Goal: Information Seeking & Learning: Learn about a topic

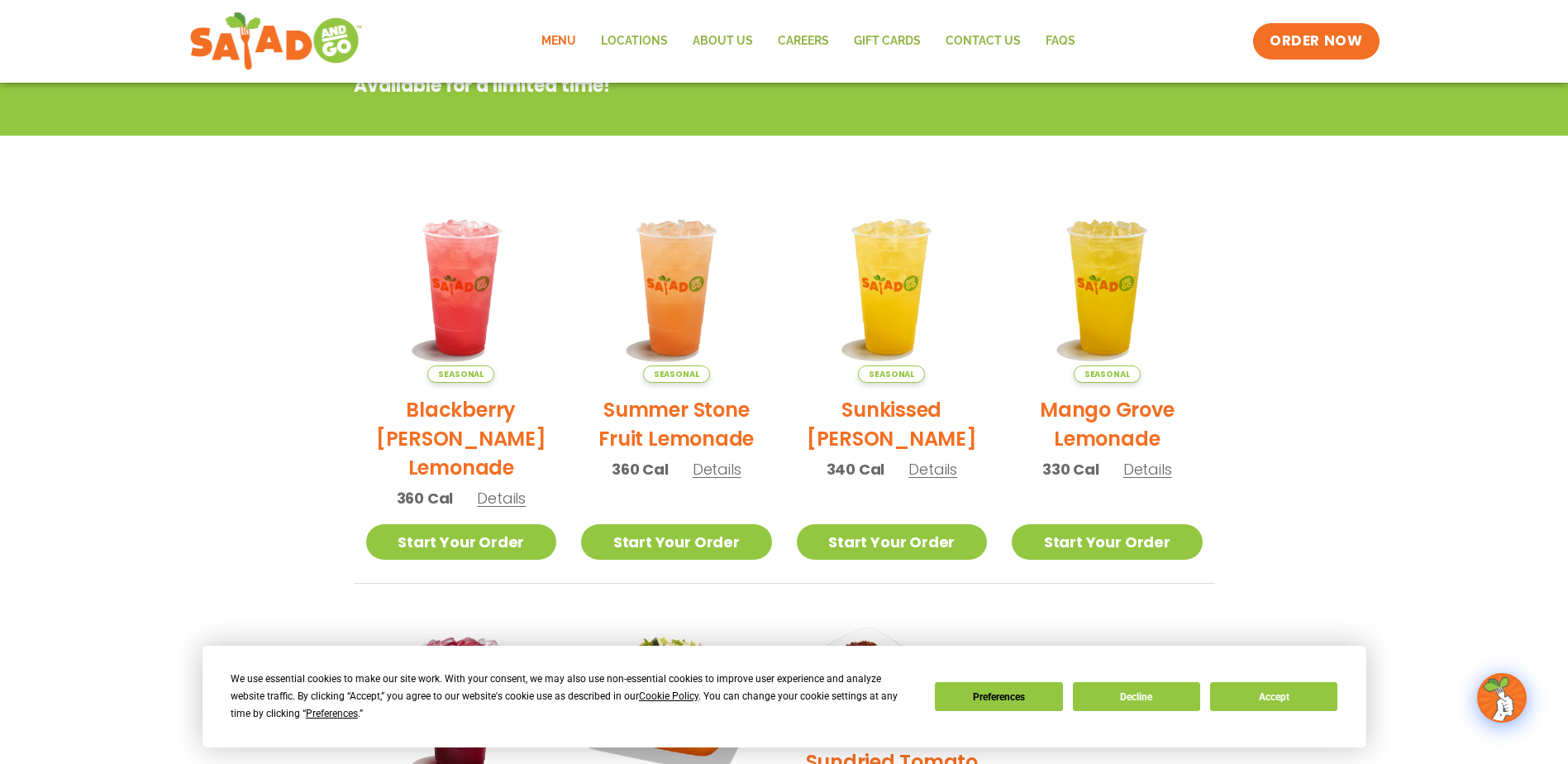
scroll to position [330, 0]
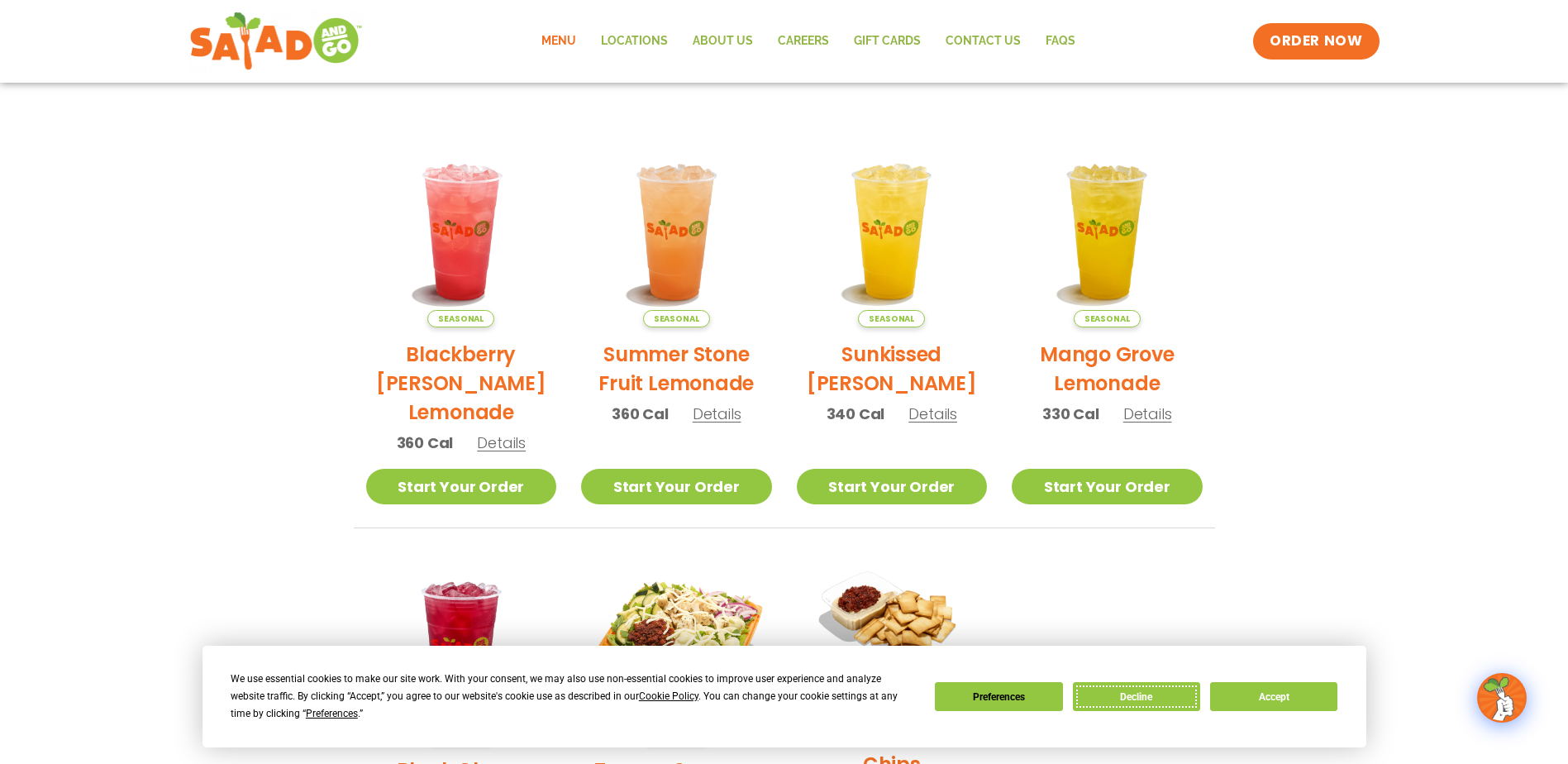
click at [1142, 691] on button "Decline" at bounding box center [1136, 696] width 127 height 29
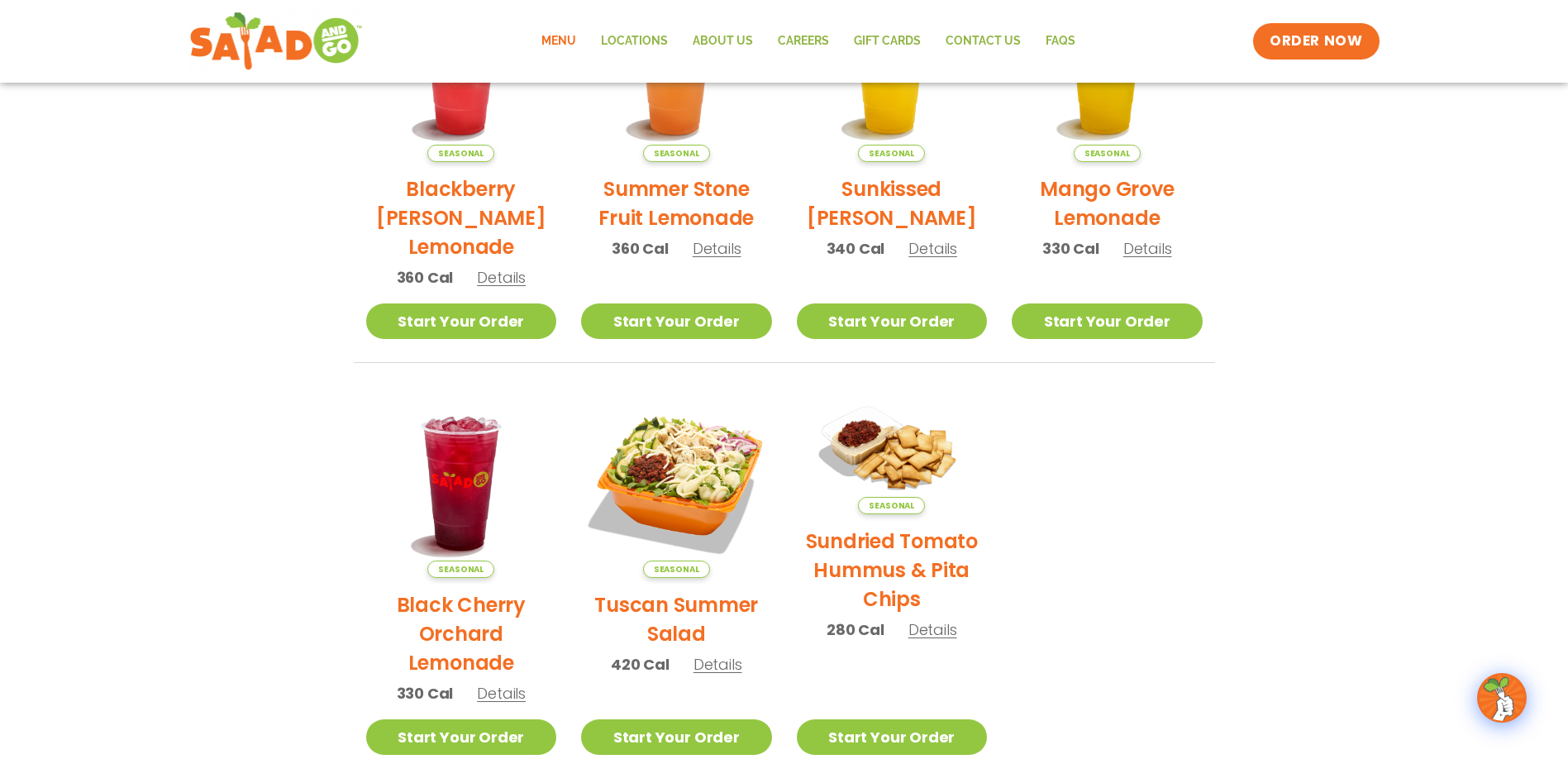
scroll to position [0, 0]
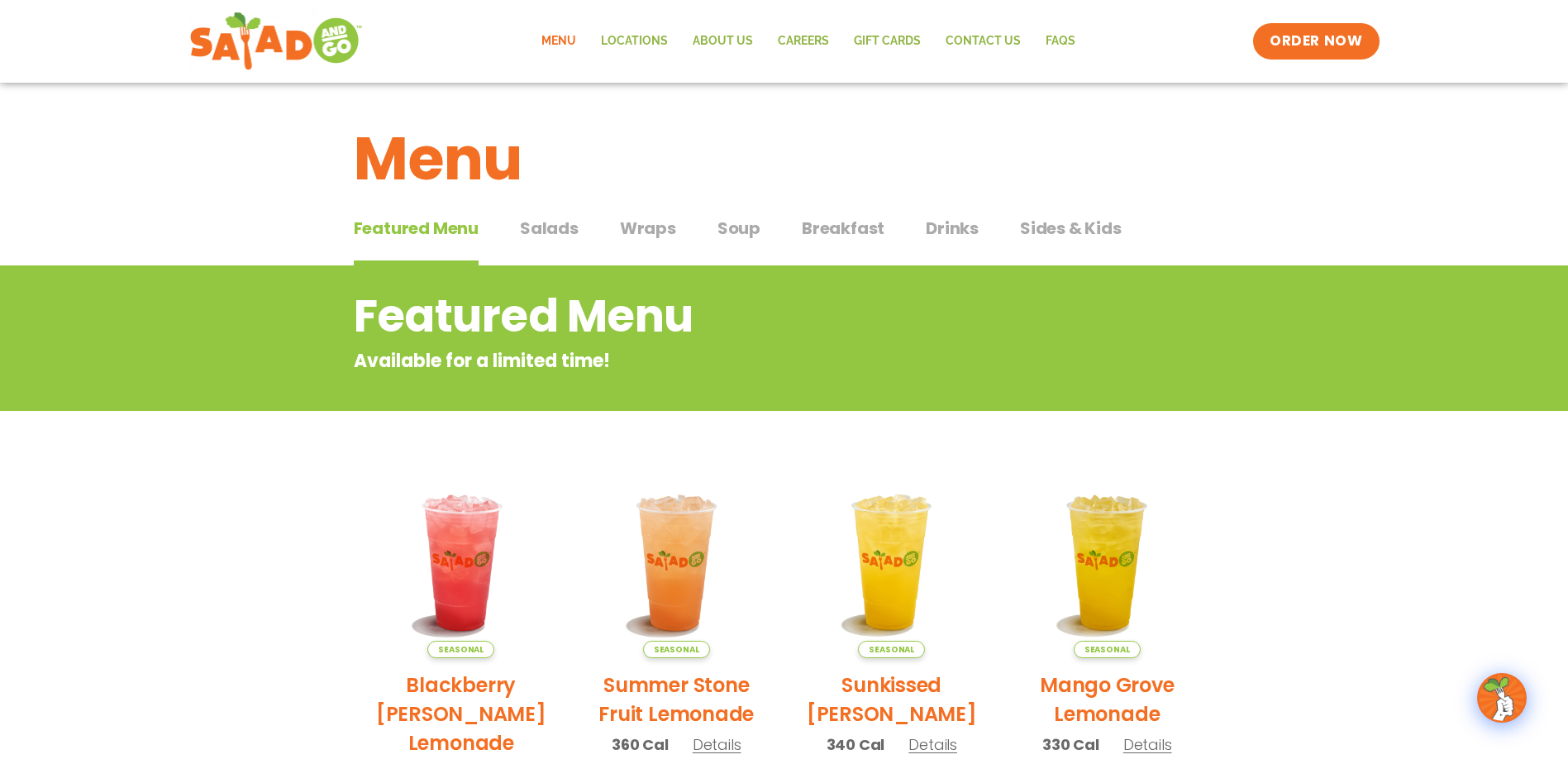
click at [533, 225] on span "Salads" at bounding box center [550, 228] width 59 height 25
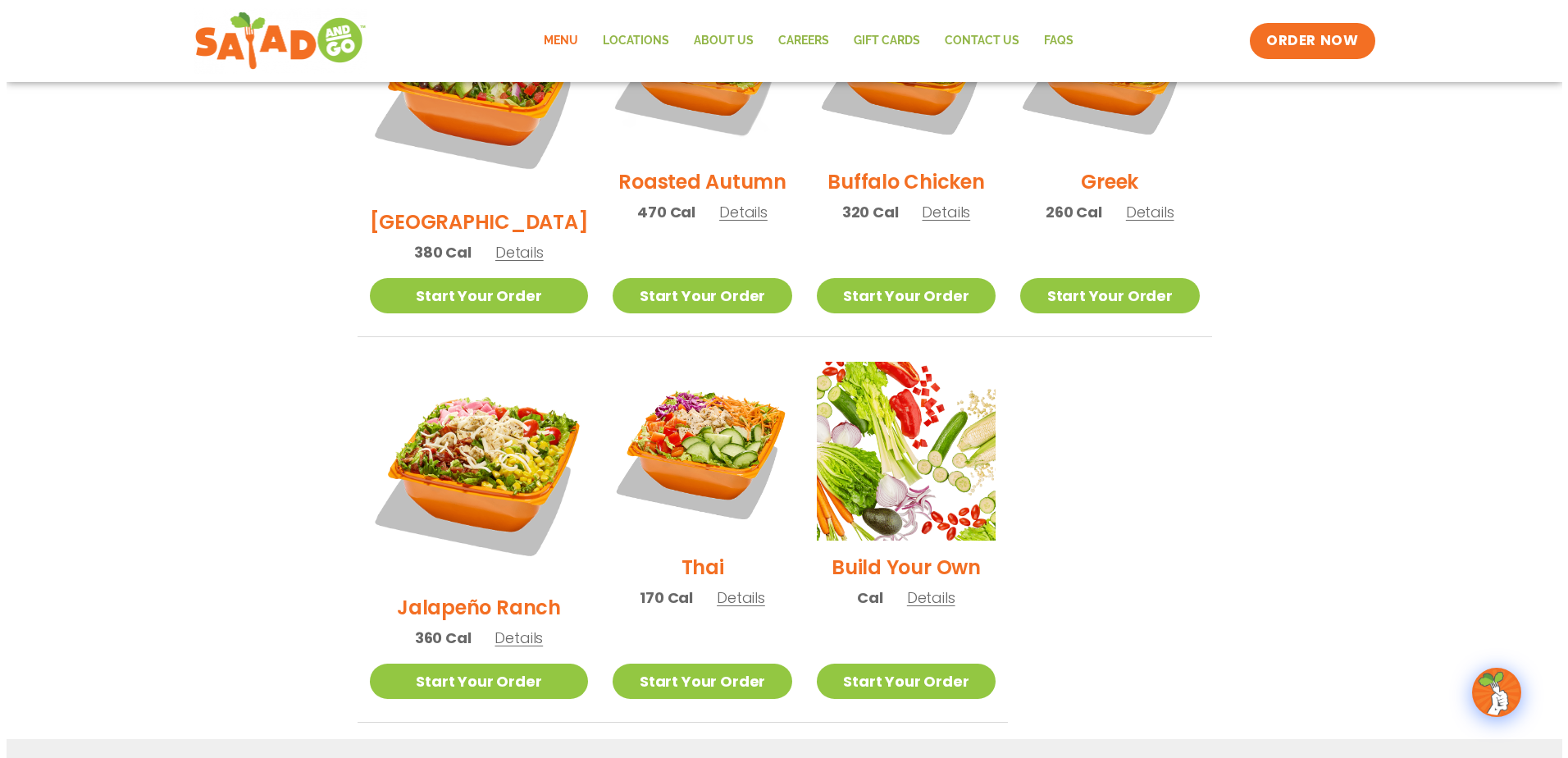
scroll to position [985, 0]
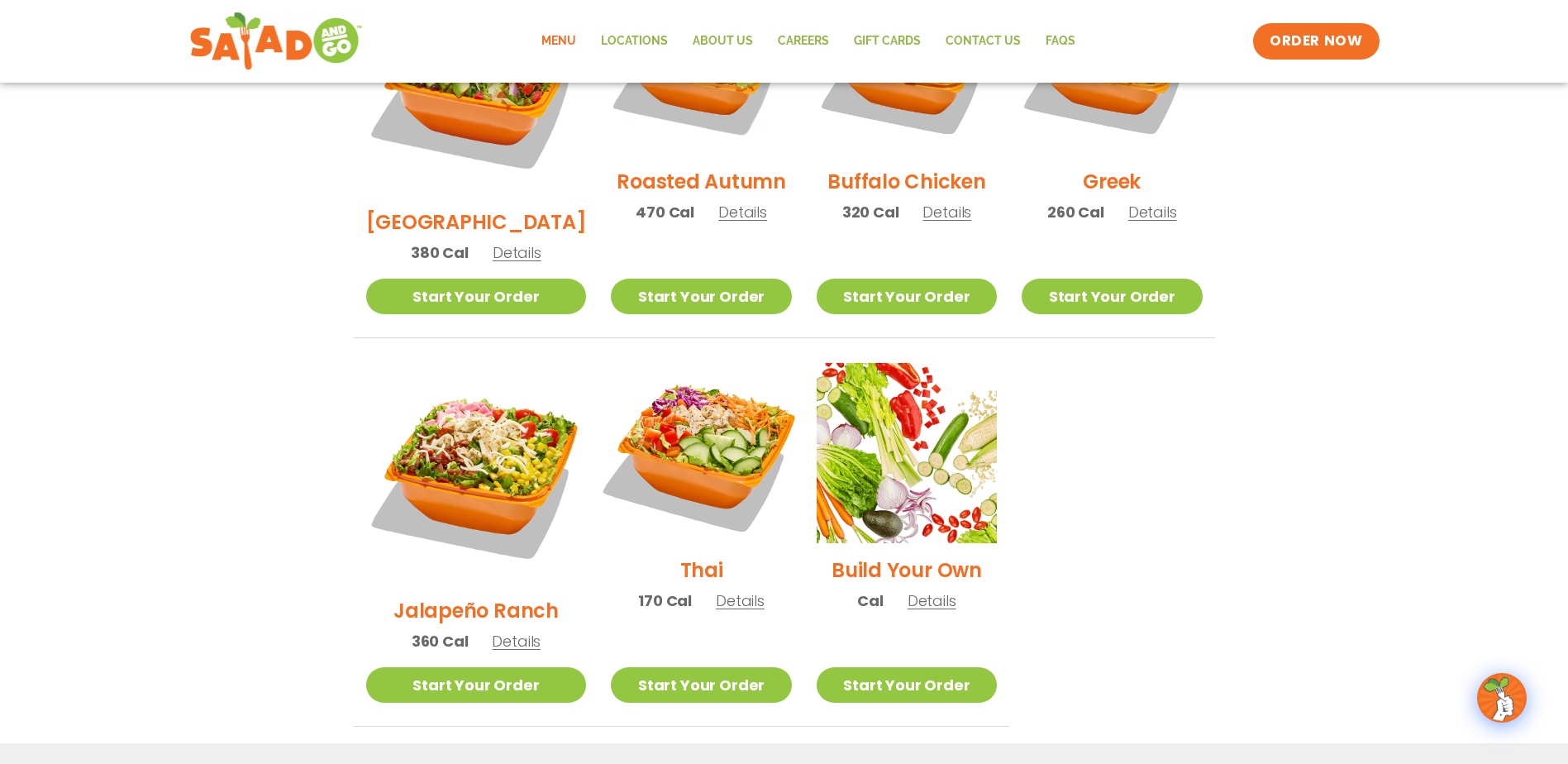
click at [654, 375] on img at bounding box center [701, 453] width 211 height 211
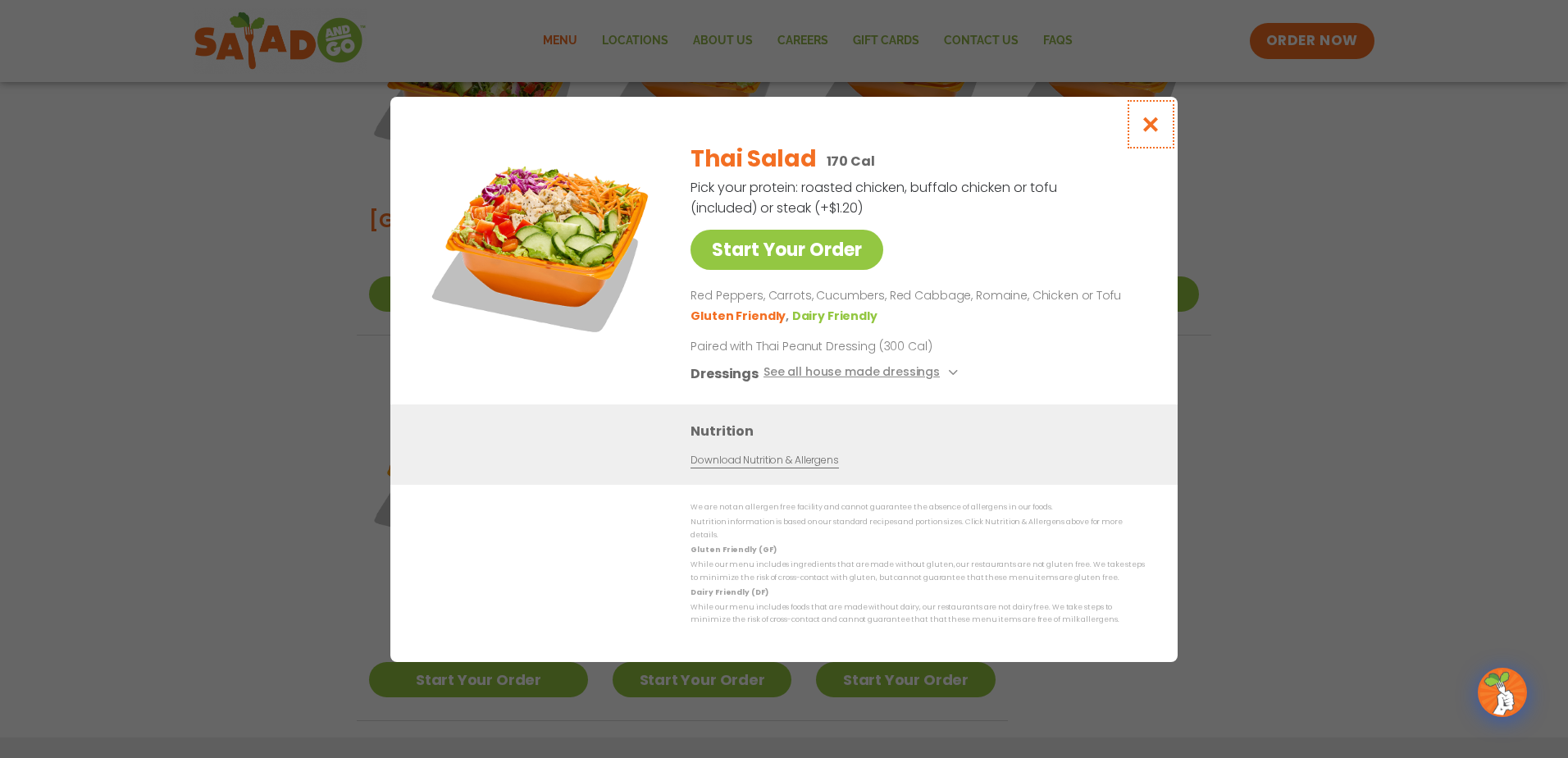
click at [1150, 132] on icon "Close modal" at bounding box center [1150, 124] width 20 height 18
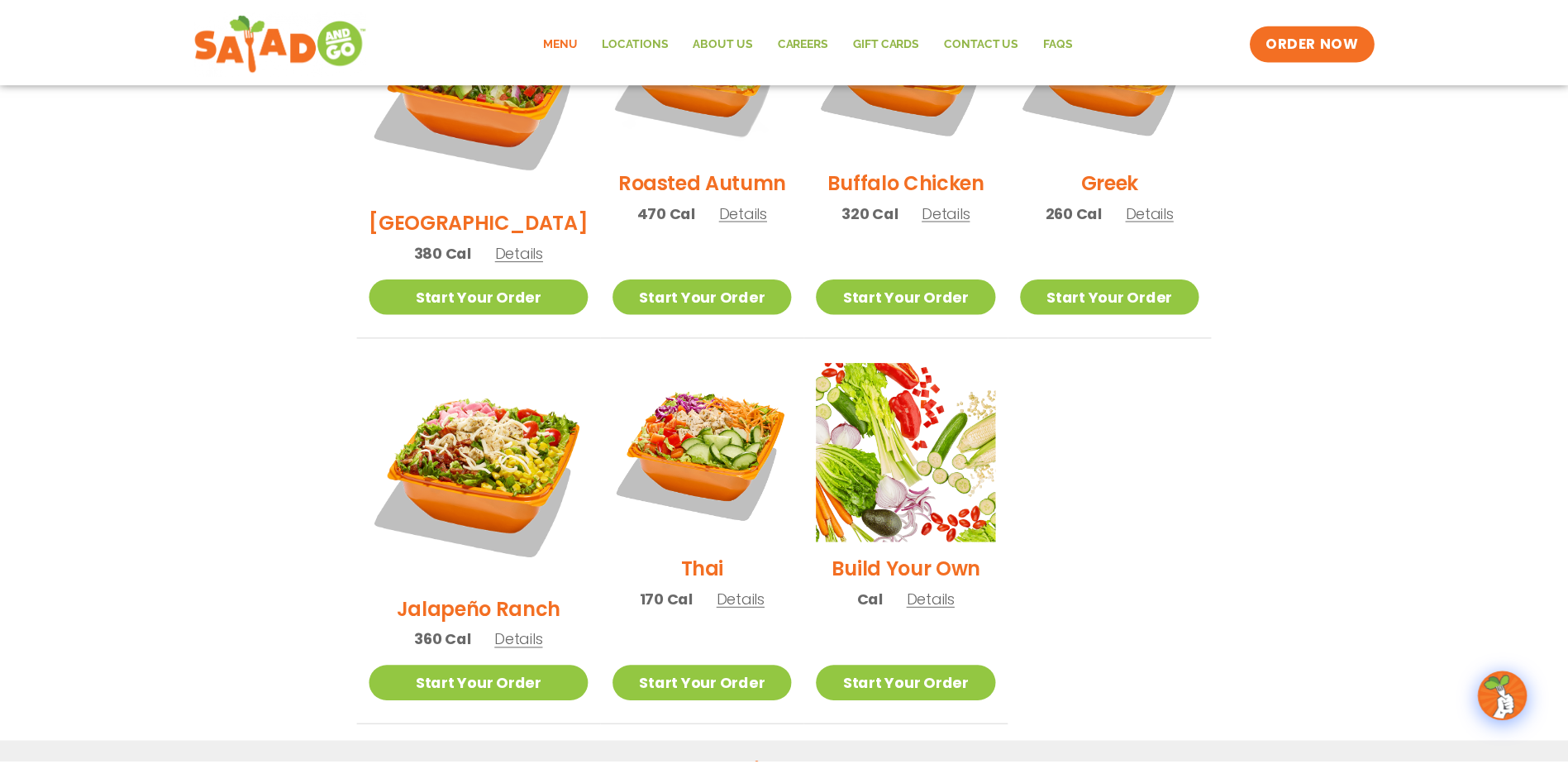
scroll to position [865, 0]
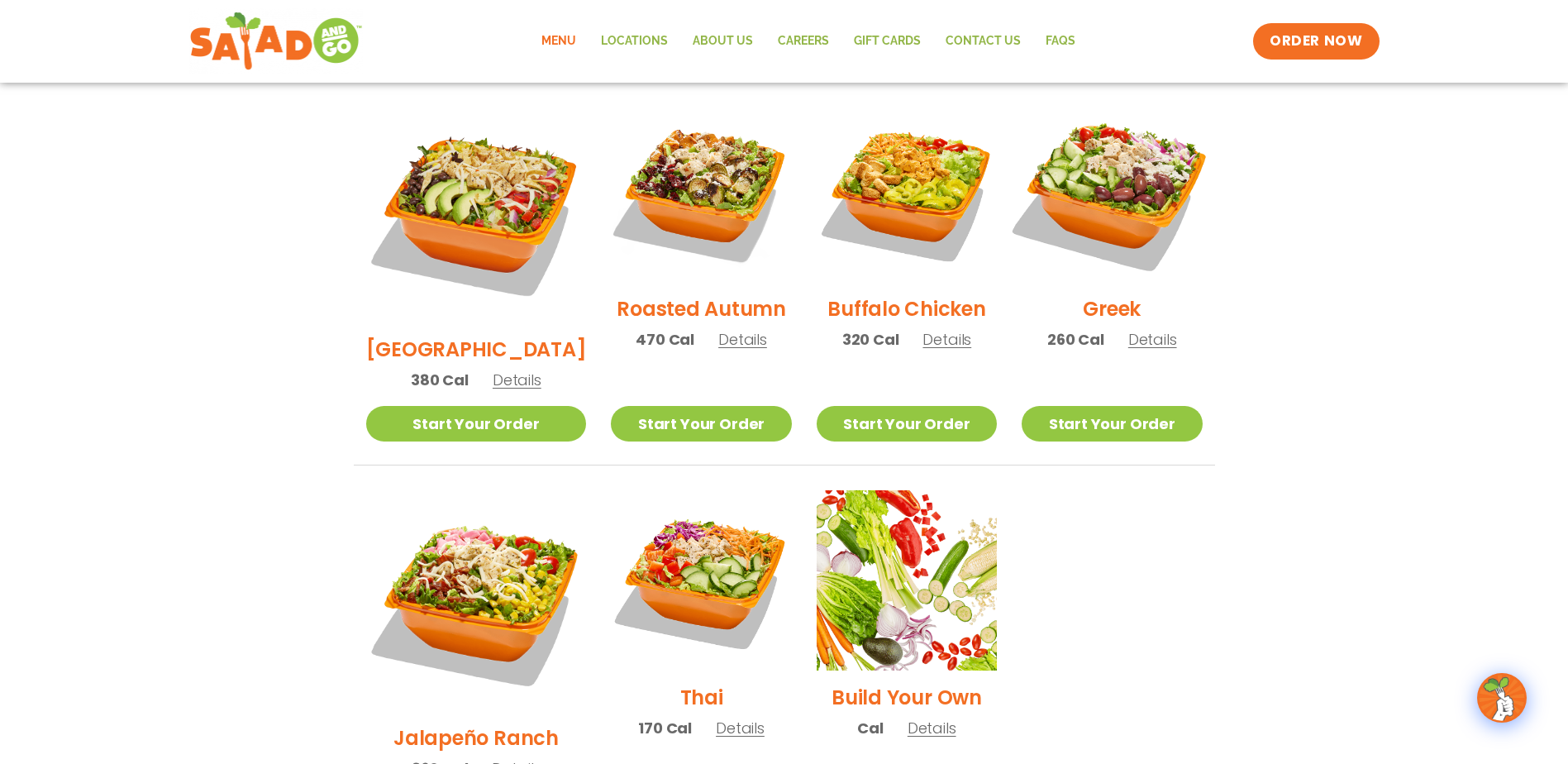
click at [1125, 181] on img at bounding box center [1112, 192] width 211 height 211
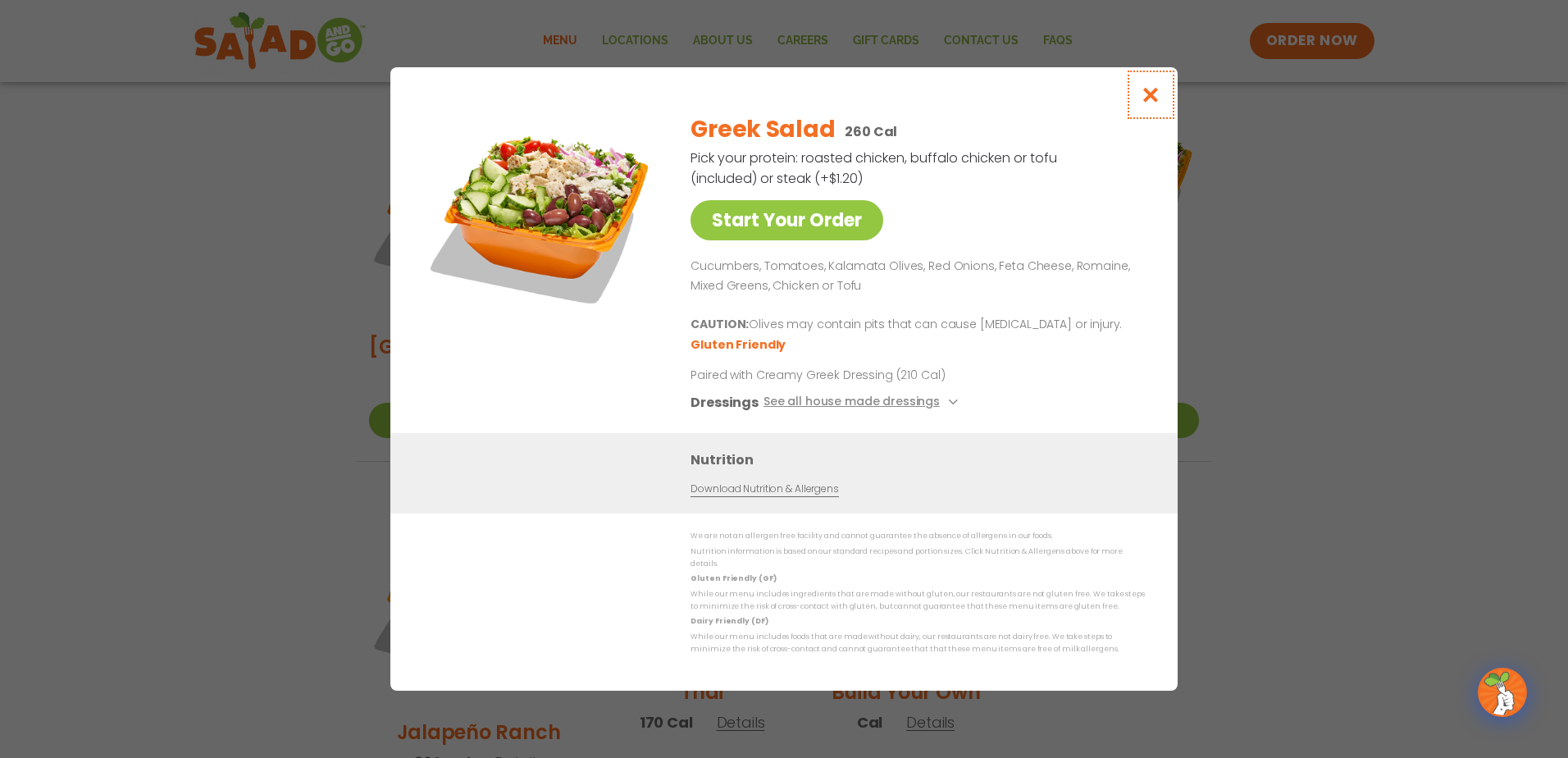
click at [1150, 96] on icon "Close modal" at bounding box center [1150, 95] width 20 height 18
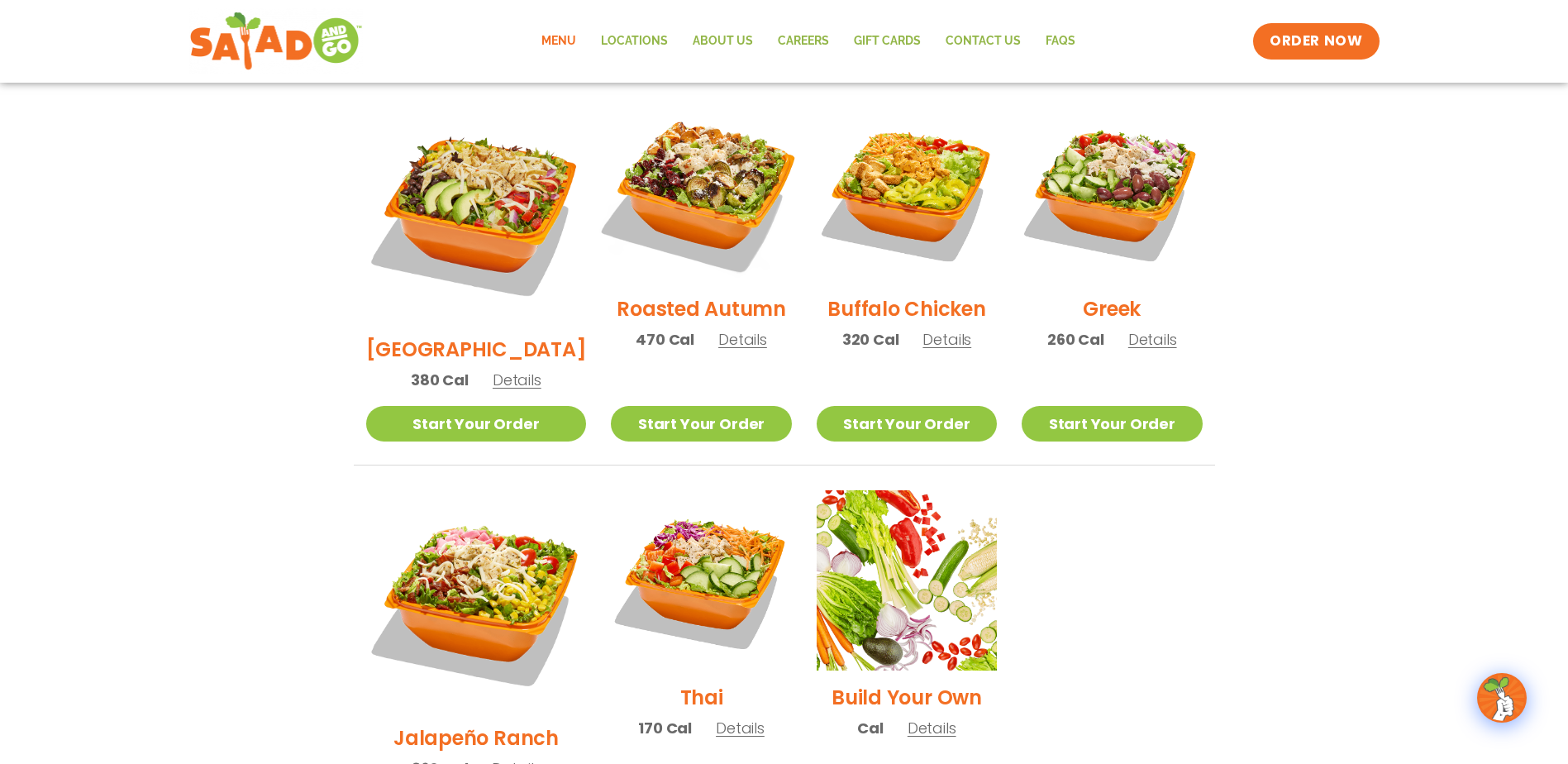
click at [680, 174] on img at bounding box center [701, 192] width 211 height 211
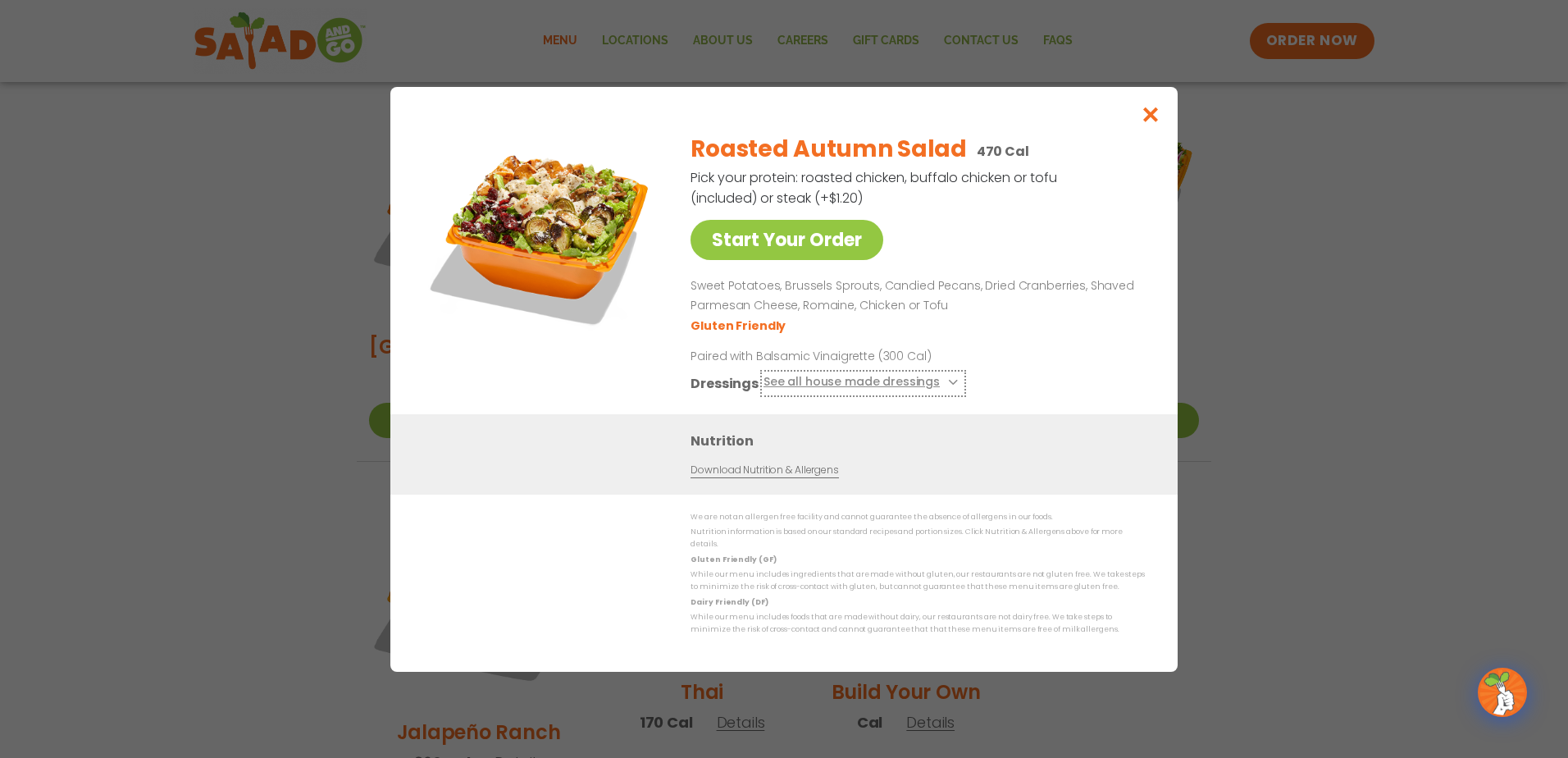
click at [852, 388] on button "See all house made dressings" at bounding box center [863, 383] width 199 height 20
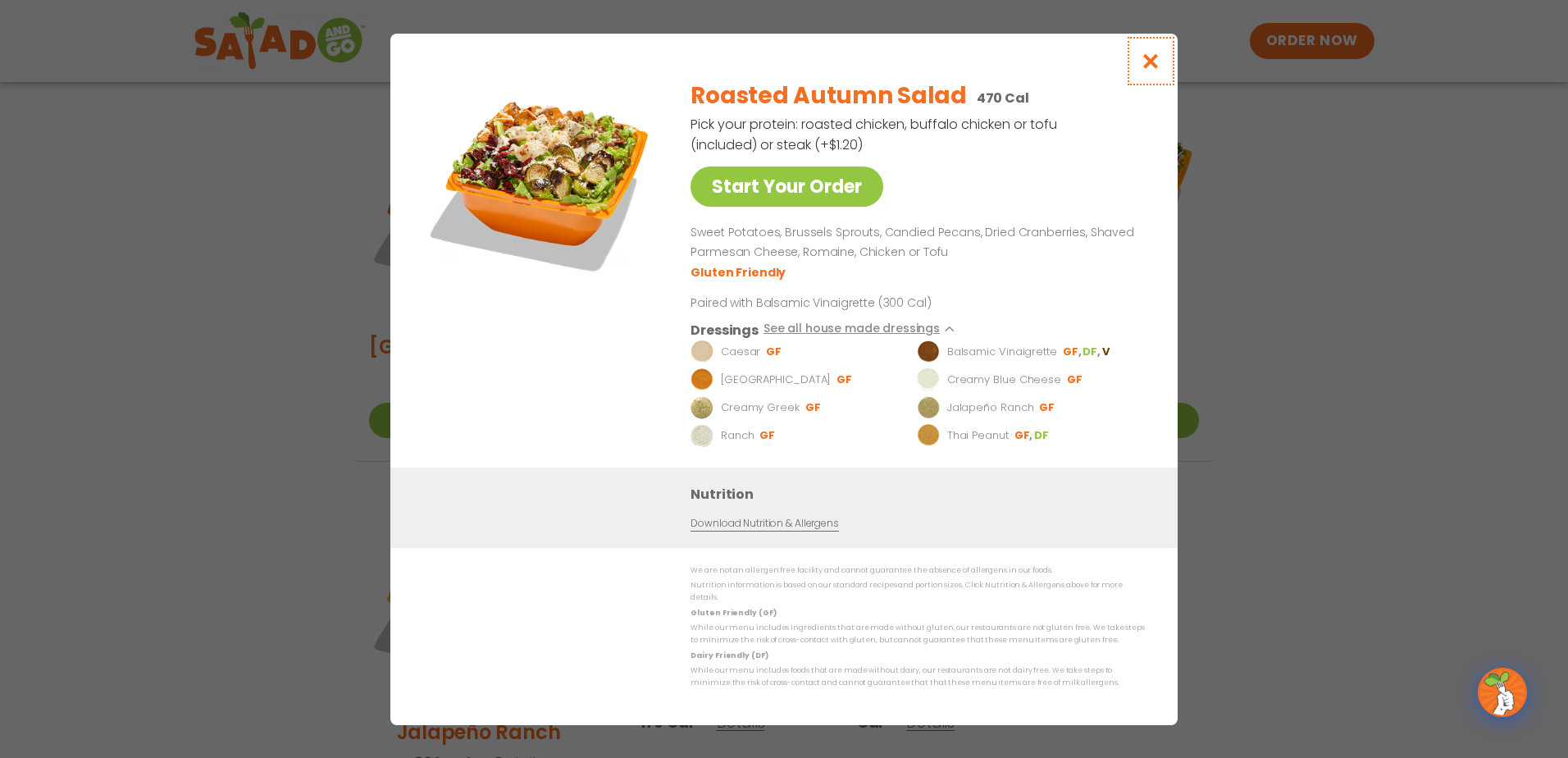
click at [1150, 66] on icon "Close modal" at bounding box center [1150, 62] width 20 height 18
